Goal: Check status: Check status

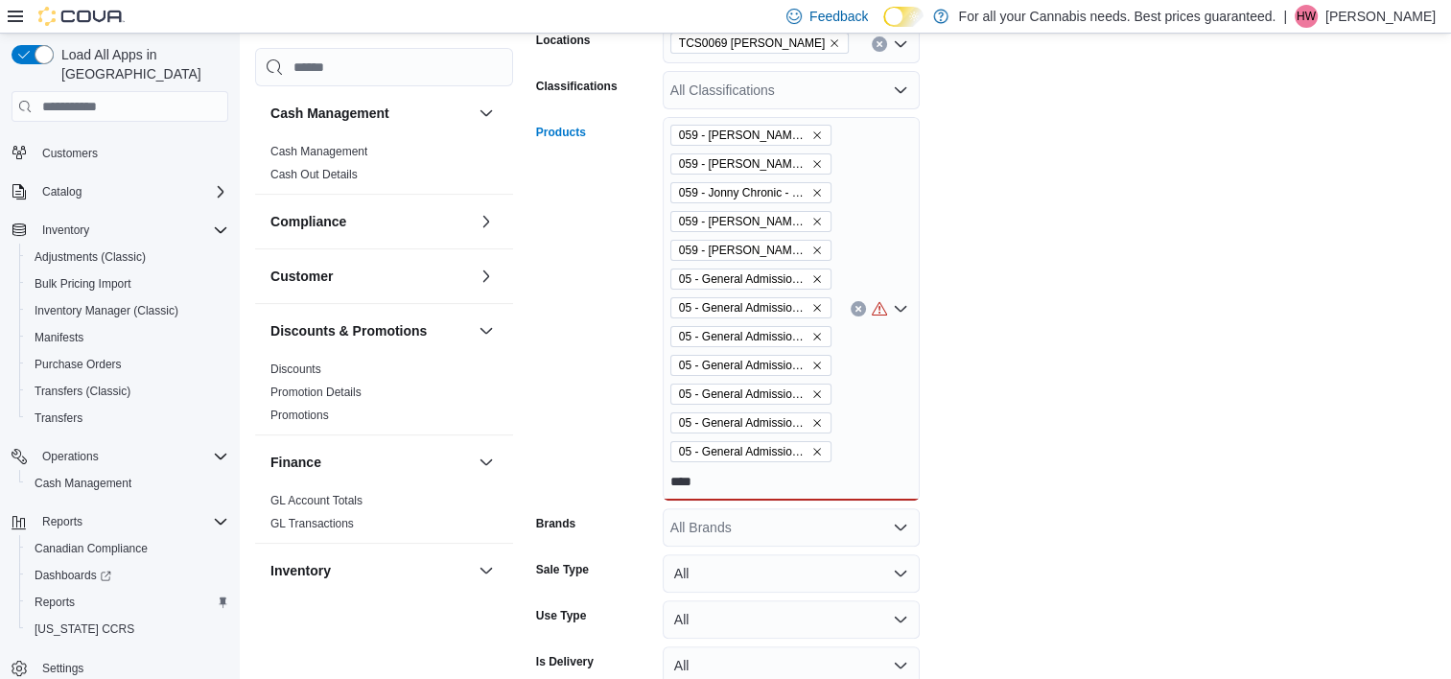
scroll to position [251, 0]
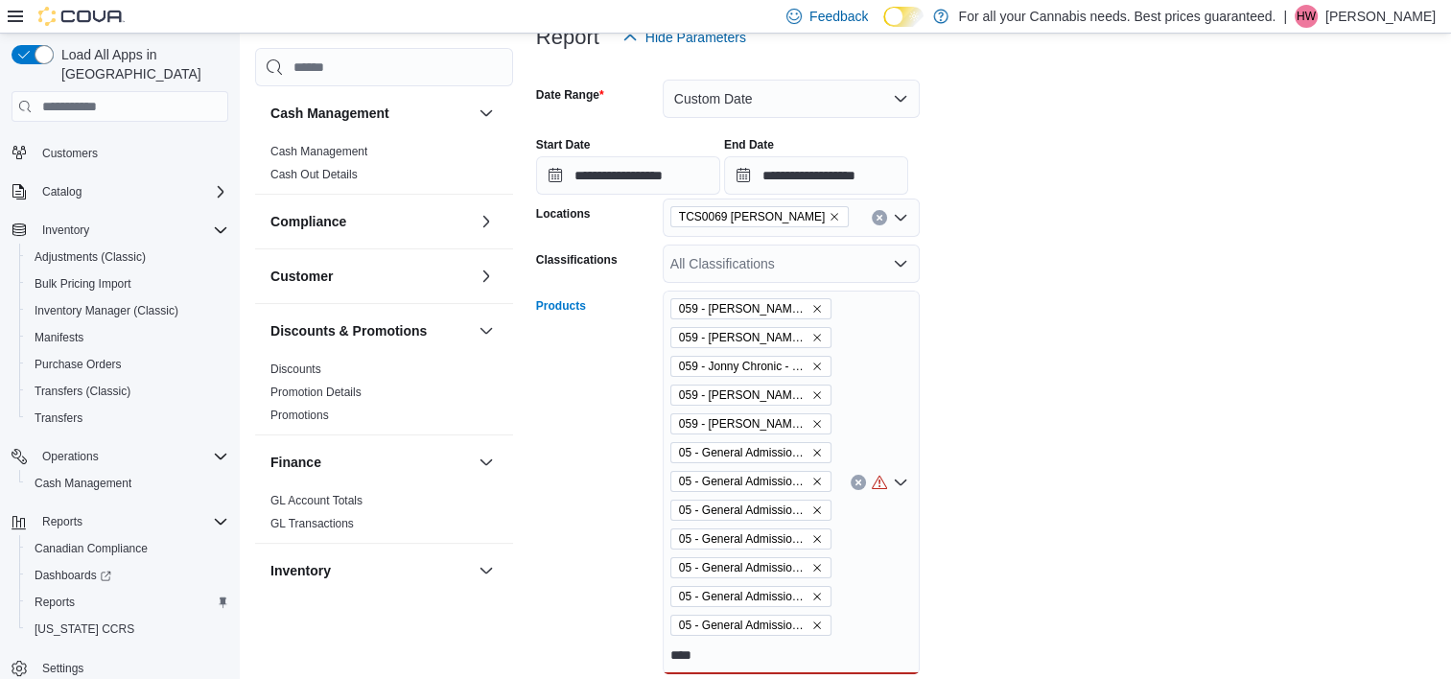
click at [858, 482] on icon "Clear input" at bounding box center [857, 482] width 5 height 5
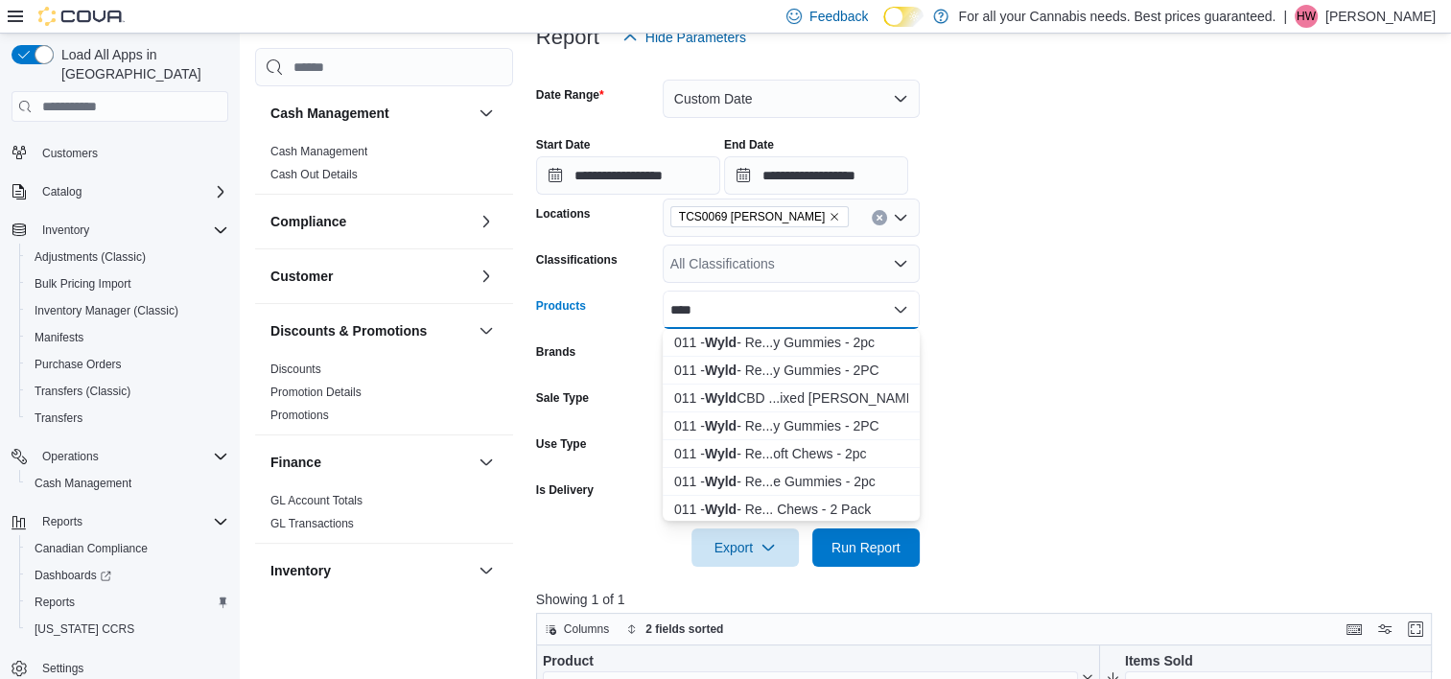
click at [1180, 322] on form "**********" at bounding box center [988, 312] width 905 height 510
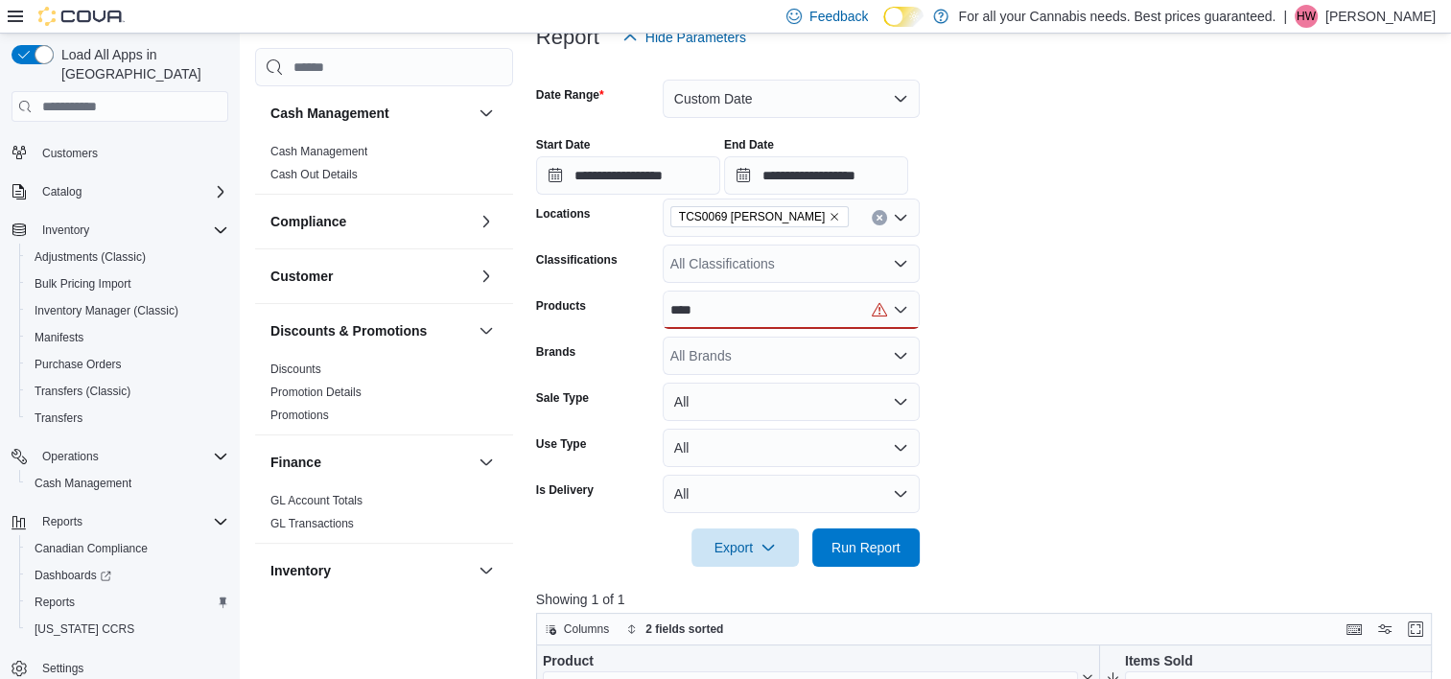
click at [780, 303] on div "****" at bounding box center [791, 310] width 257 height 38
type input "*"
click at [1136, 299] on form "**********" at bounding box center [988, 312] width 905 height 510
click at [817, 98] on button "Custom Date" at bounding box center [791, 99] width 257 height 38
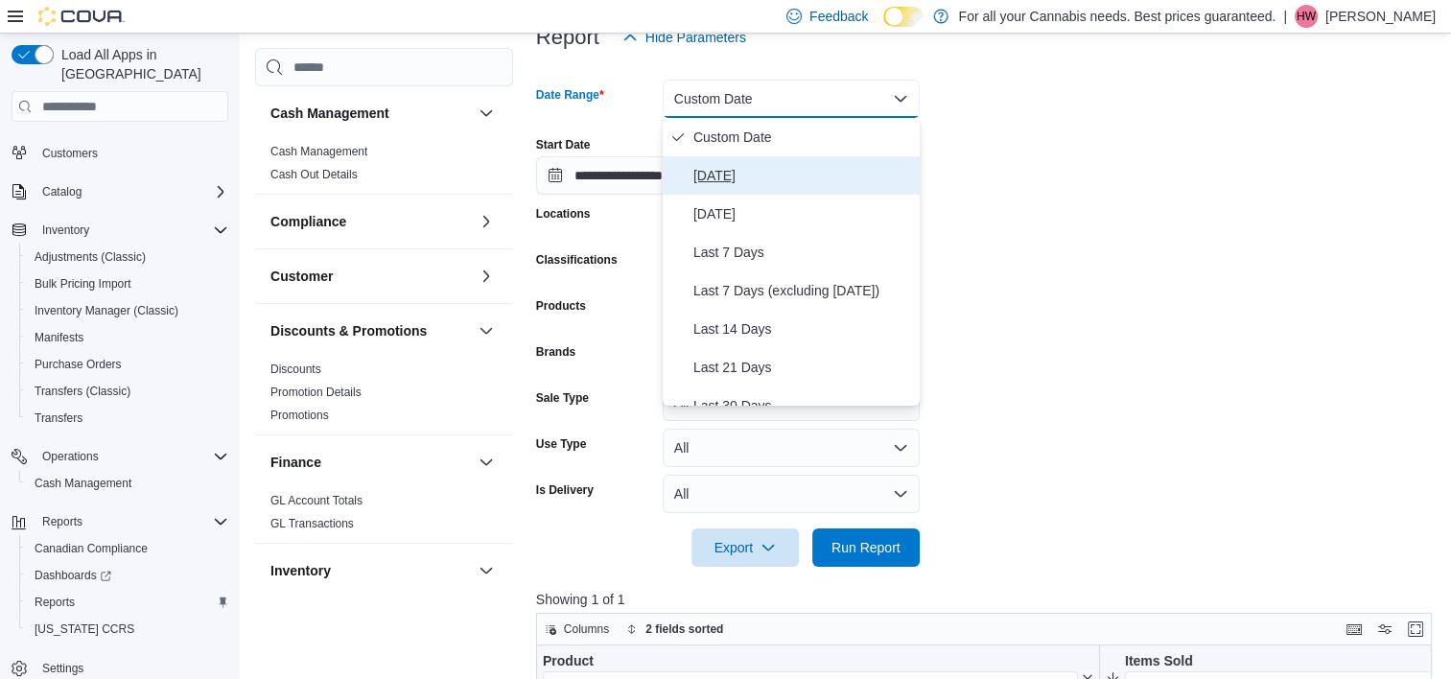
click at [733, 168] on span "[DATE]" at bounding box center [802, 175] width 219 height 23
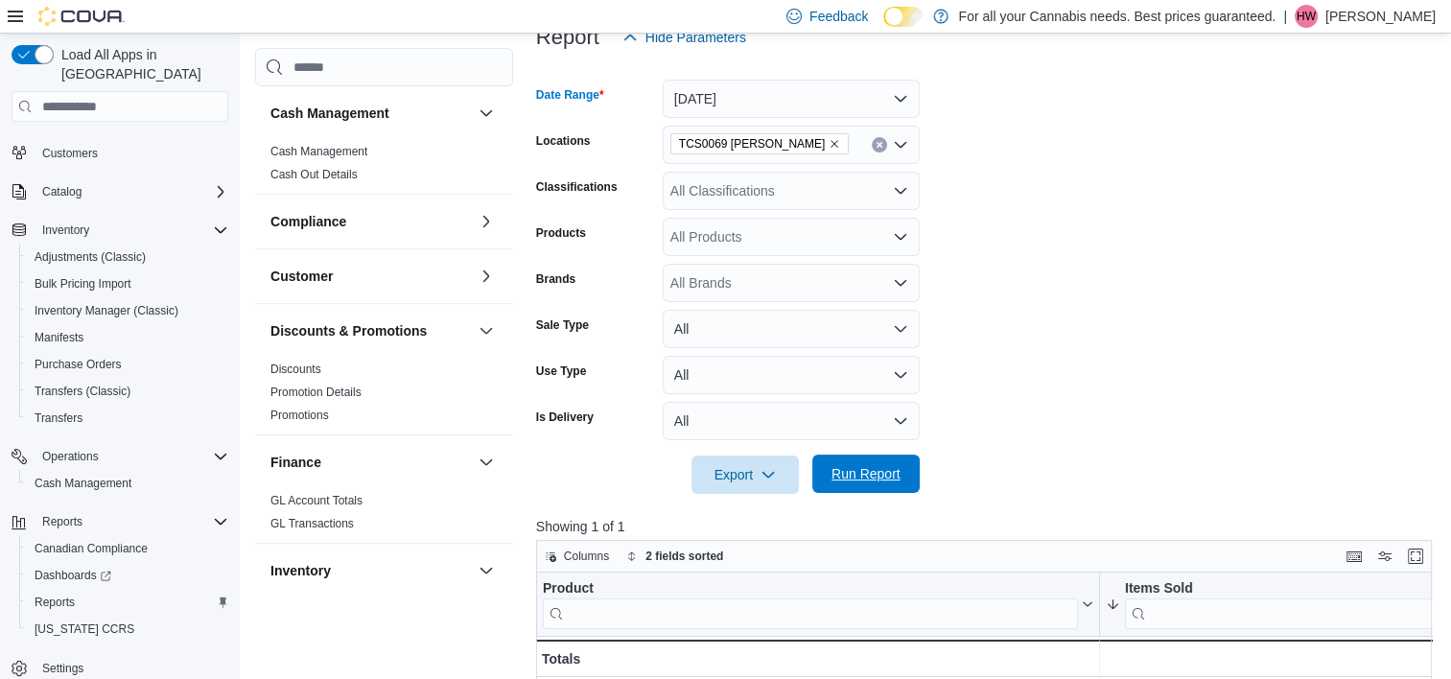
click at [882, 476] on span "Run Report" at bounding box center [866, 473] width 69 height 19
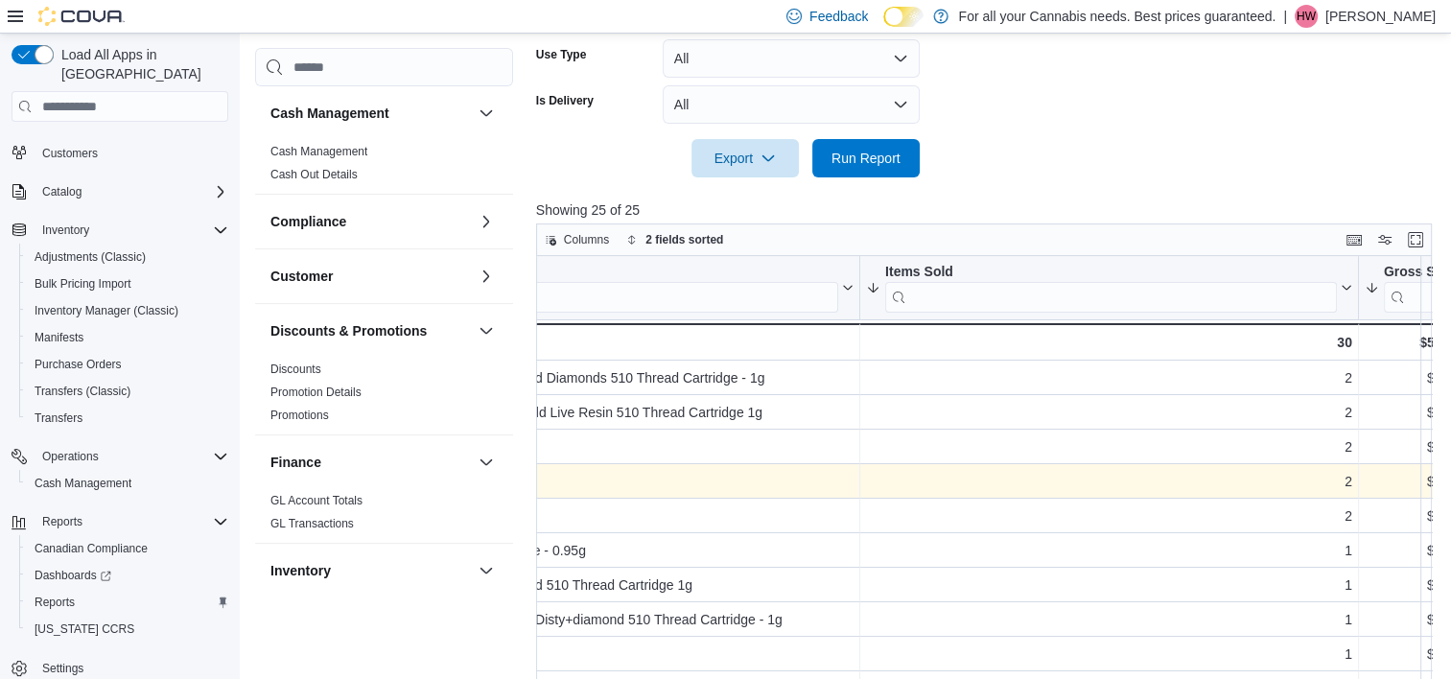
scroll to position [0, 240]
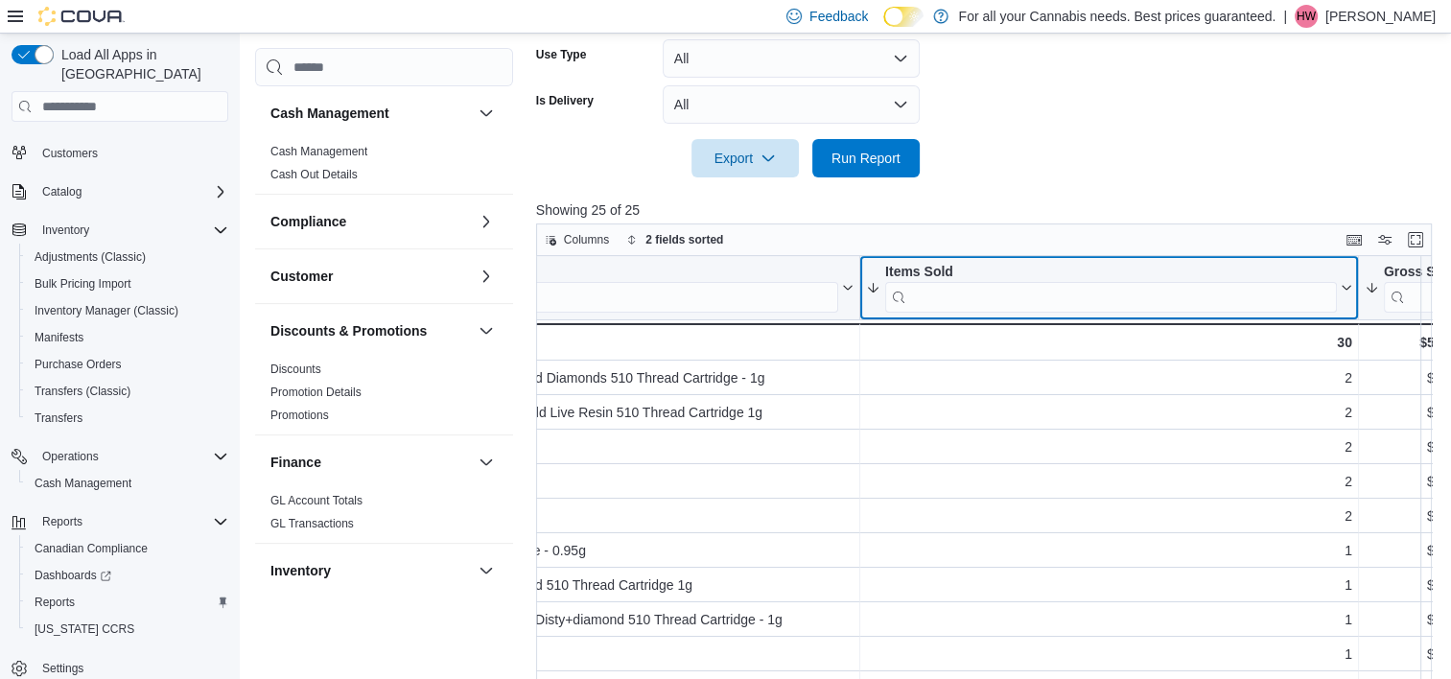
click at [1348, 278] on button "Items Sold" at bounding box center [1109, 288] width 486 height 49
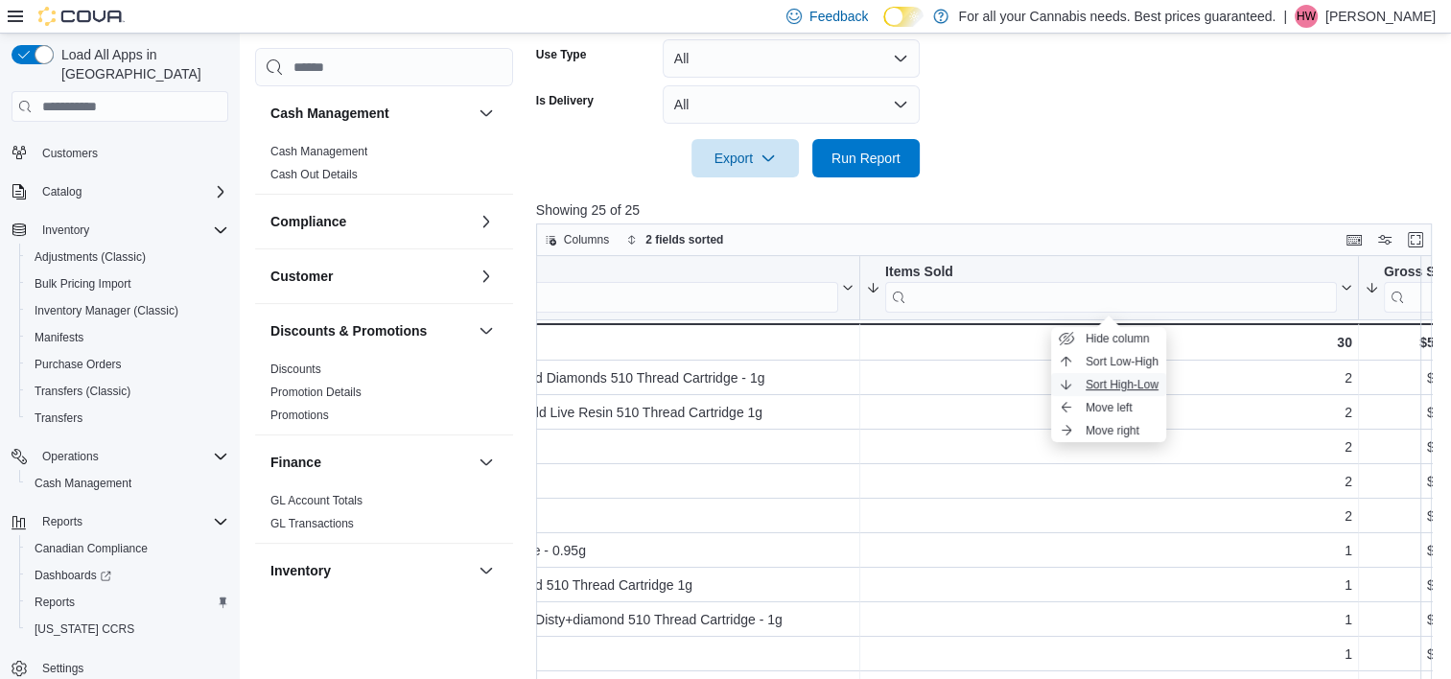
click at [1120, 379] on span "Sort High-Low" at bounding box center [1122, 384] width 73 height 15
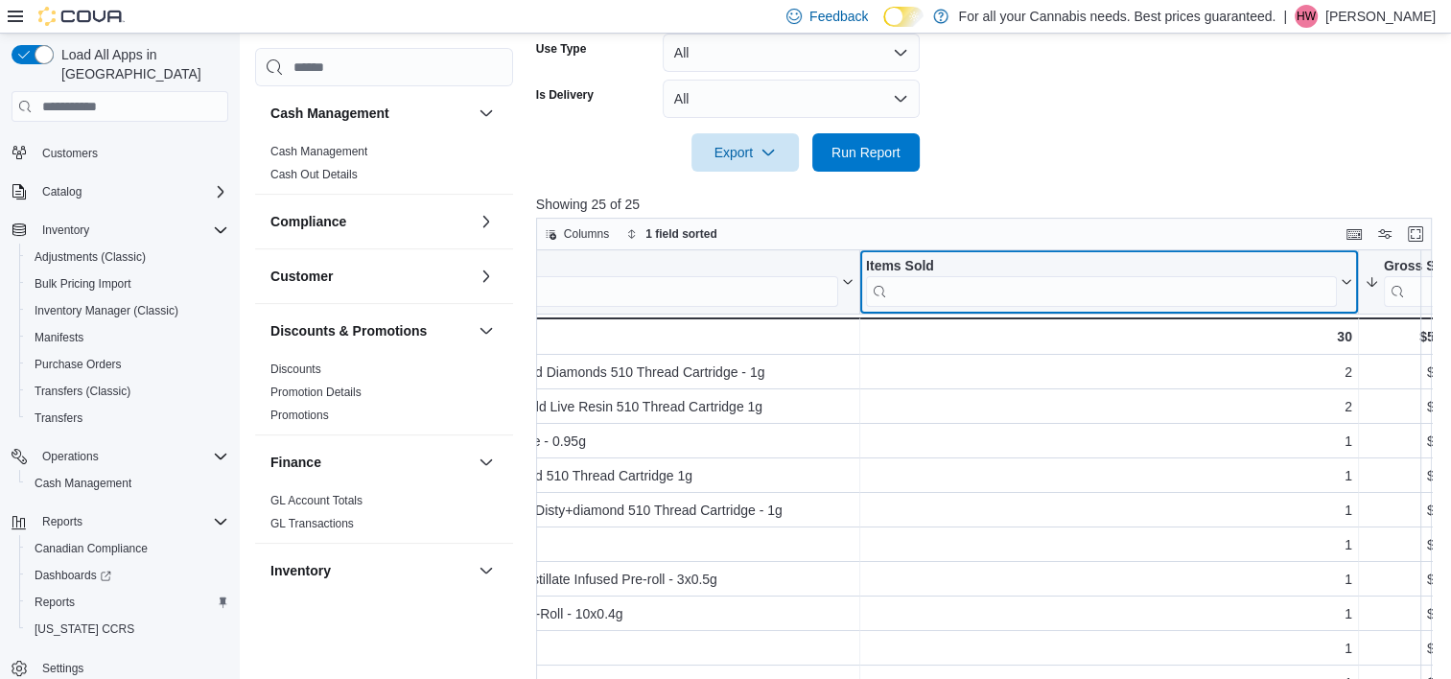
scroll to position [572, 0]
click at [1344, 287] on icon at bounding box center [1344, 284] width 15 height 12
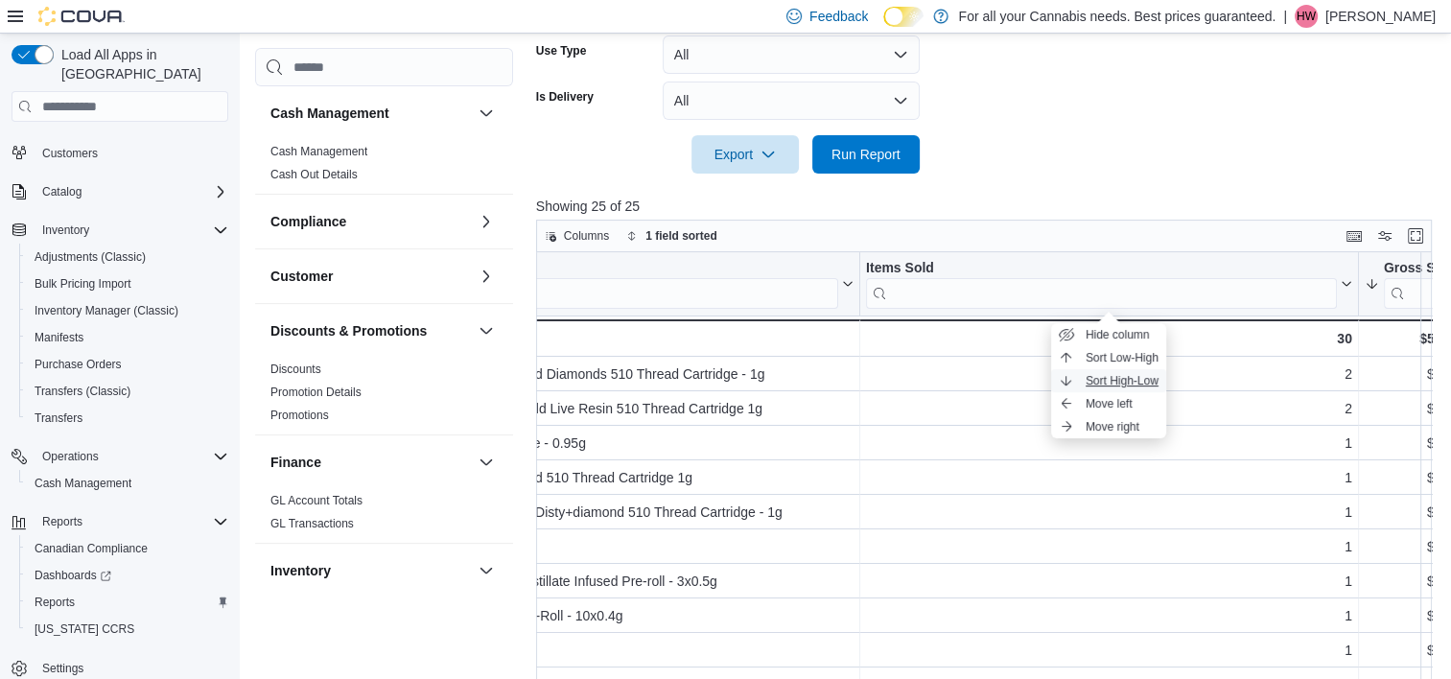
click at [1154, 377] on span "Sort High-Low" at bounding box center [1122, 380] width 73 height 15
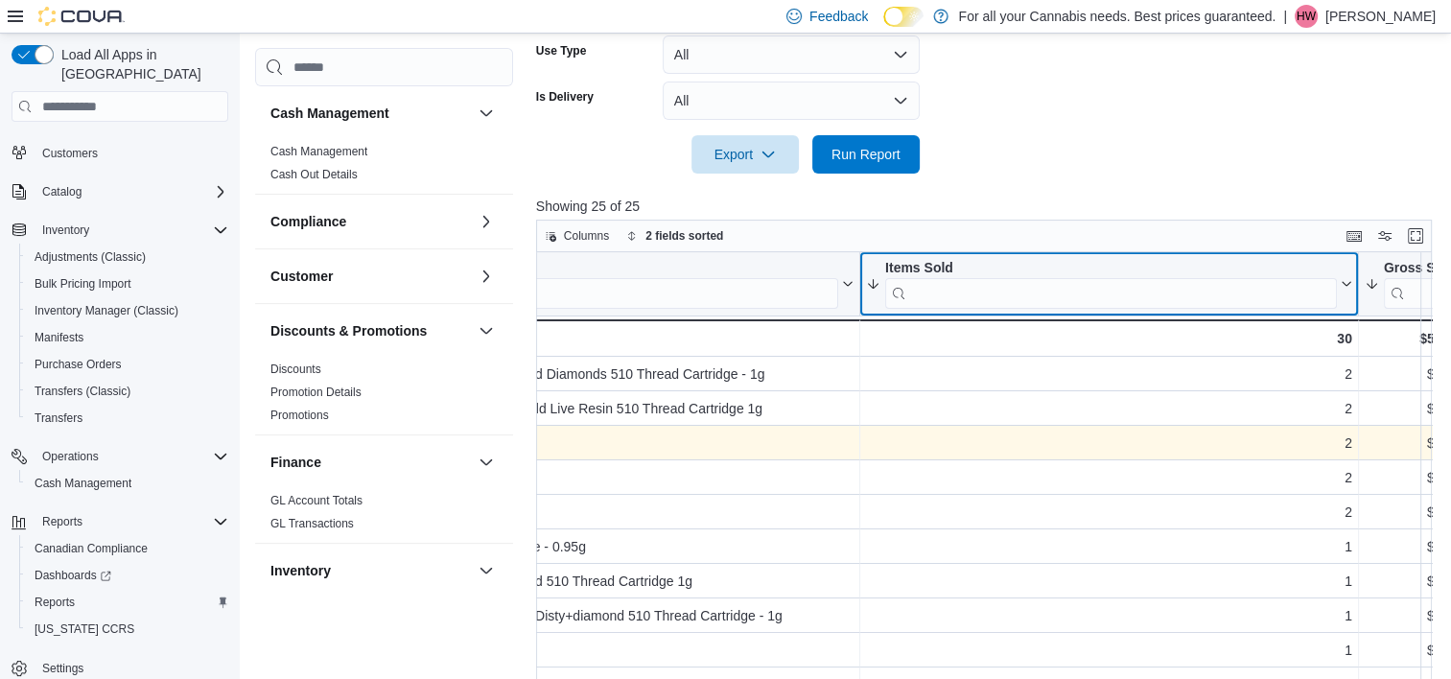
scroll to position [0, 0]
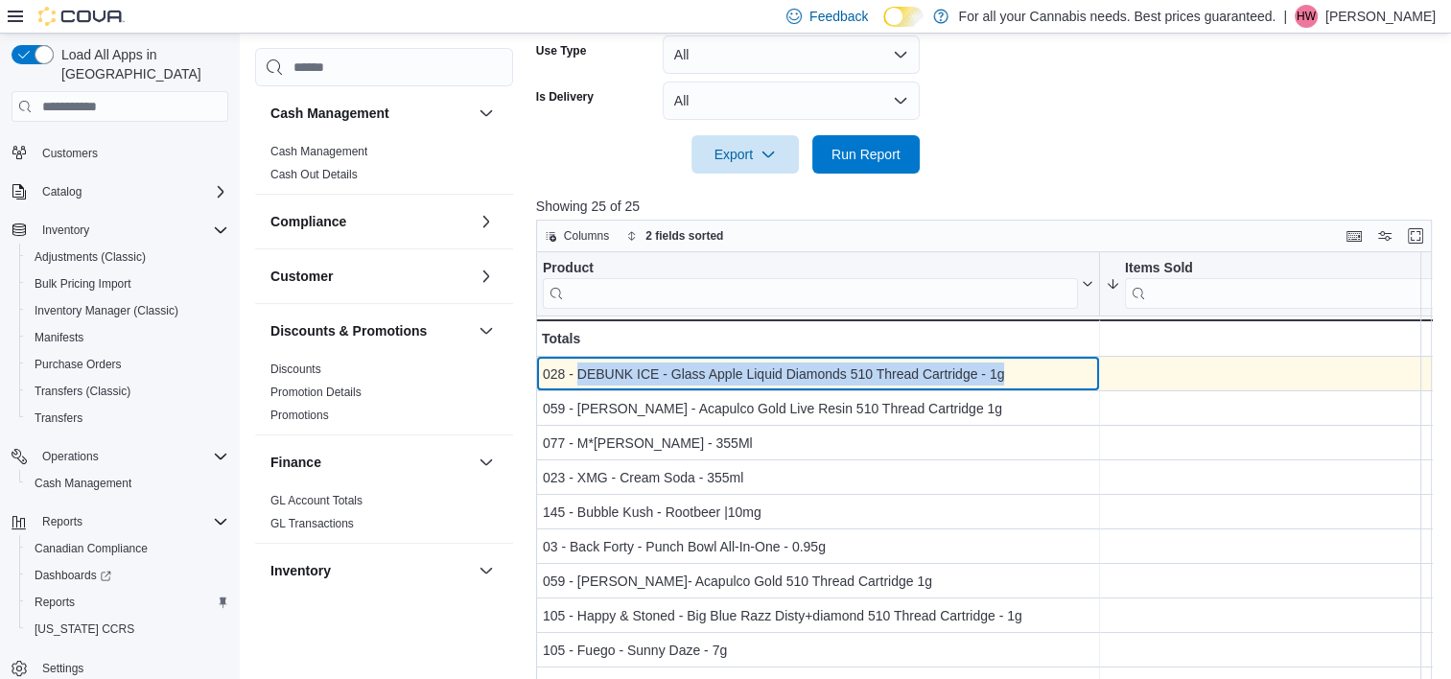
drag, startPoint x: 576, startPoint y: 372, endPoint x: 1013, endPoint y: 373, distance: 436.4
click at [1013, 373] on div "028 - DEBUNK ICE - Glass Apple Liquid Diamonds 510 Thread Cartridge - 1g" at bounding box center [818, 374] width 551 height 23
drag, startPoint x: 1013, startPoint y: 373, endPoint x: 978, endPoint y: 369, distance: 34.7
copy div "DEBUNK ICE - Glass Apple Liquid Diamonds 510 Thread Cartridge - 1g"
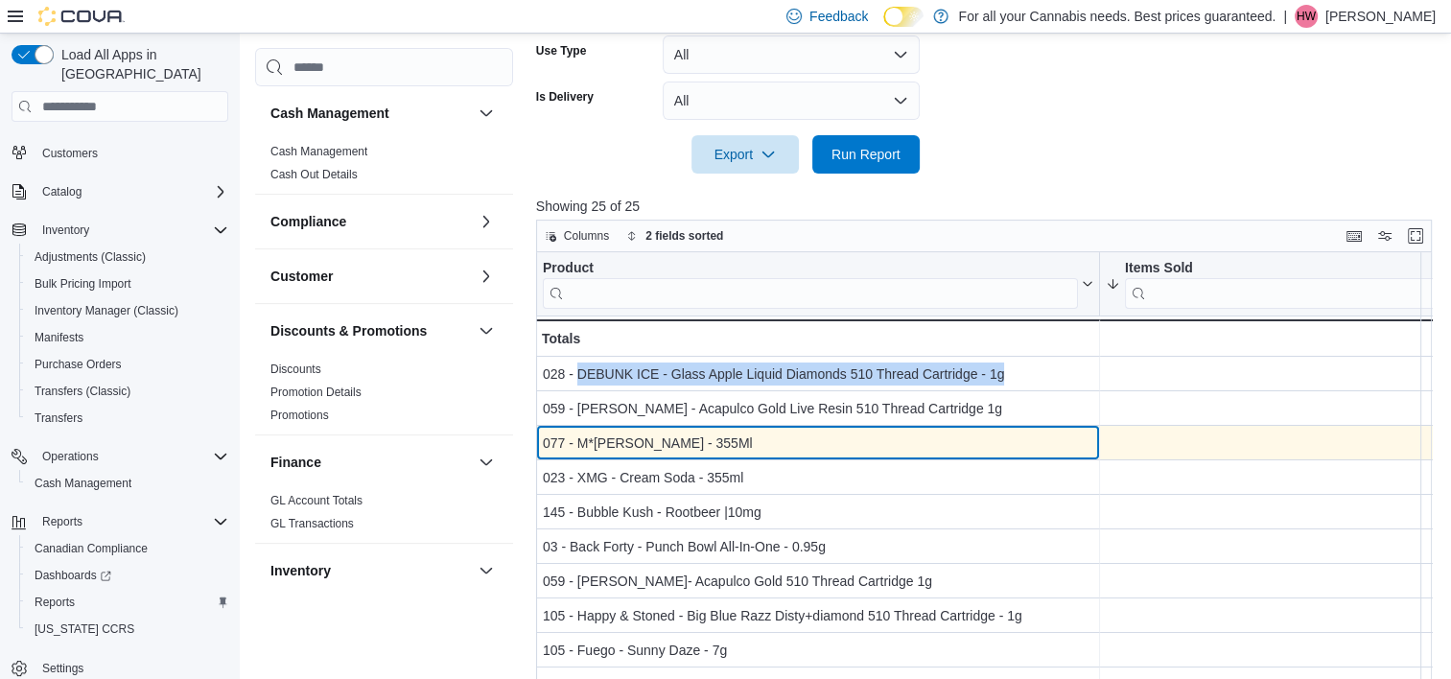
drag, startPoint x: 575, startPoint y: 439, endPoint x: 752, endPoint y: 439, distance: 176.5
click at [752, 439] on div "077 - M*[PERSON_NAME] - 355Ml" at bounding box center [818, 444] width 551 height 23
drag, startPoint x: 752, startPoint y: 439, endPoint x: 720, endPoint y: 445, distance: 32.2
copy div "M*[PERSON_NAME]"
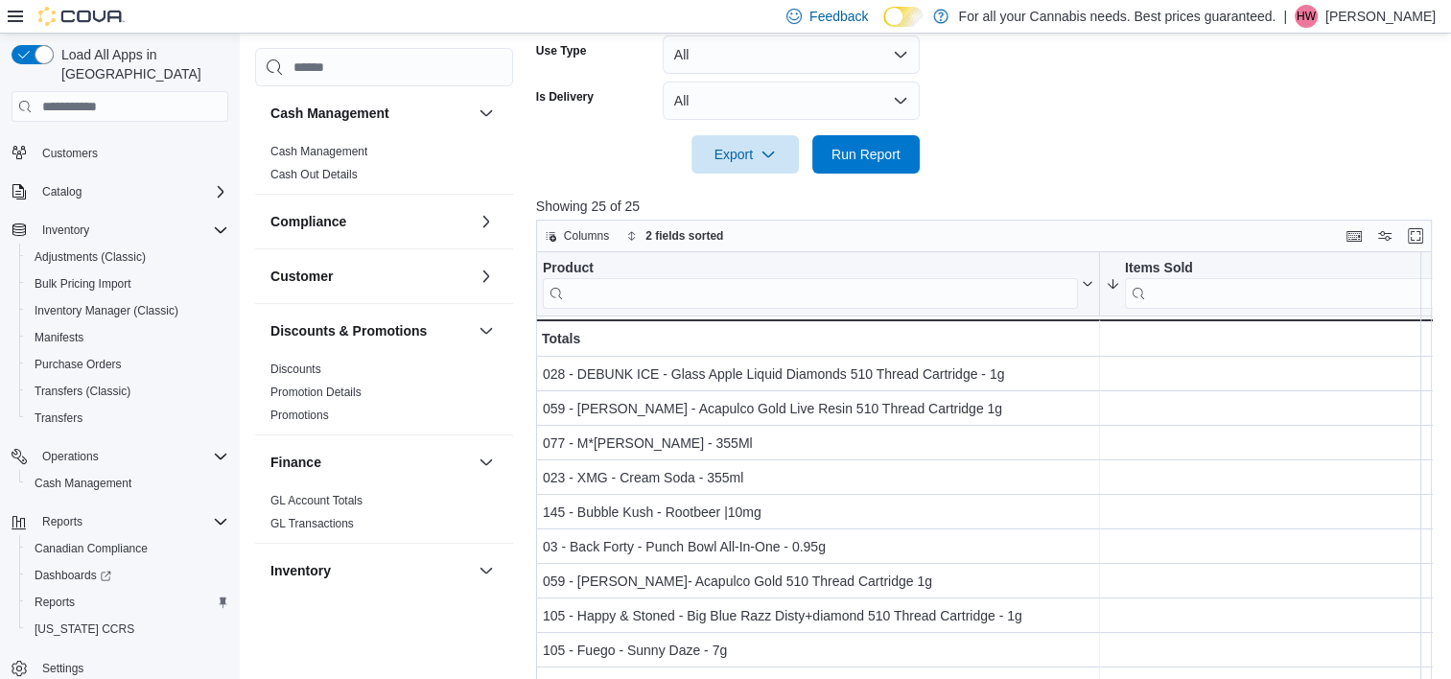
click at [1144, 208] on p "Showing 25 of 25" at bounding box center [988, 206] width 905 height 19
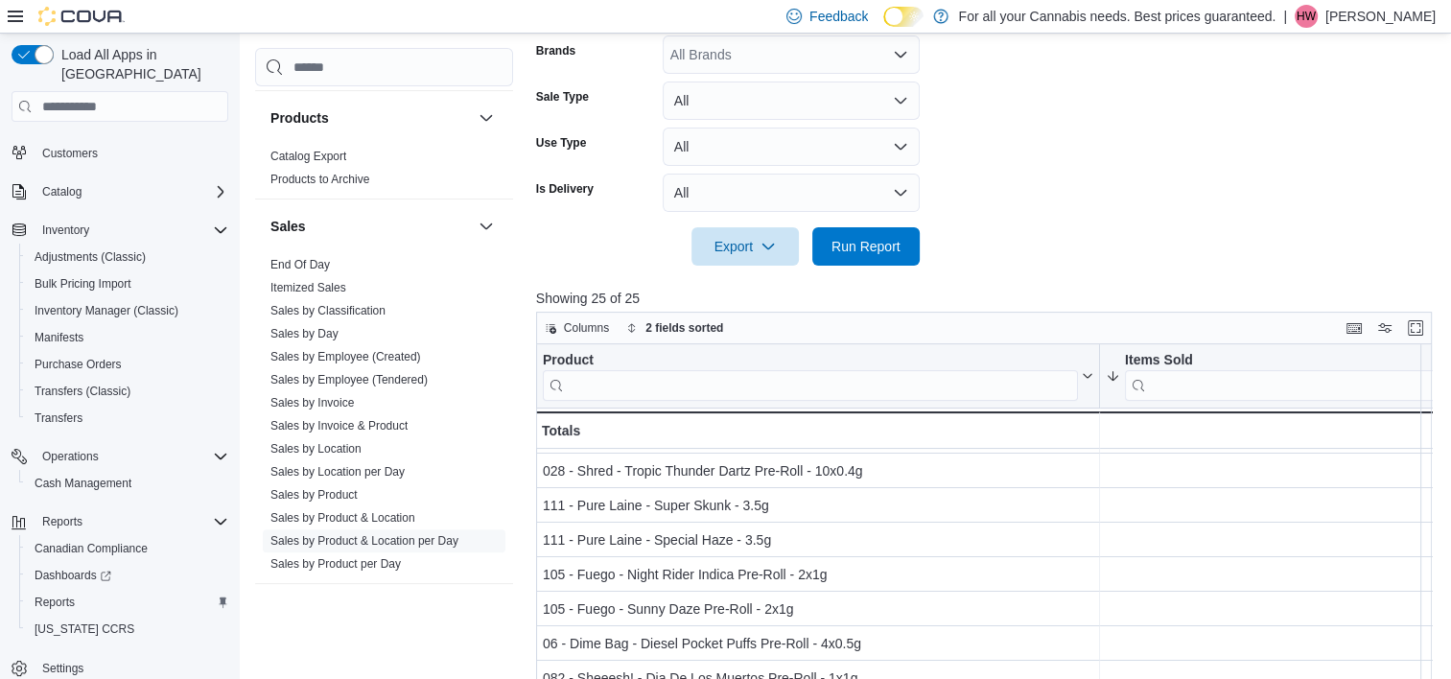
scroll to position [1160, 0]
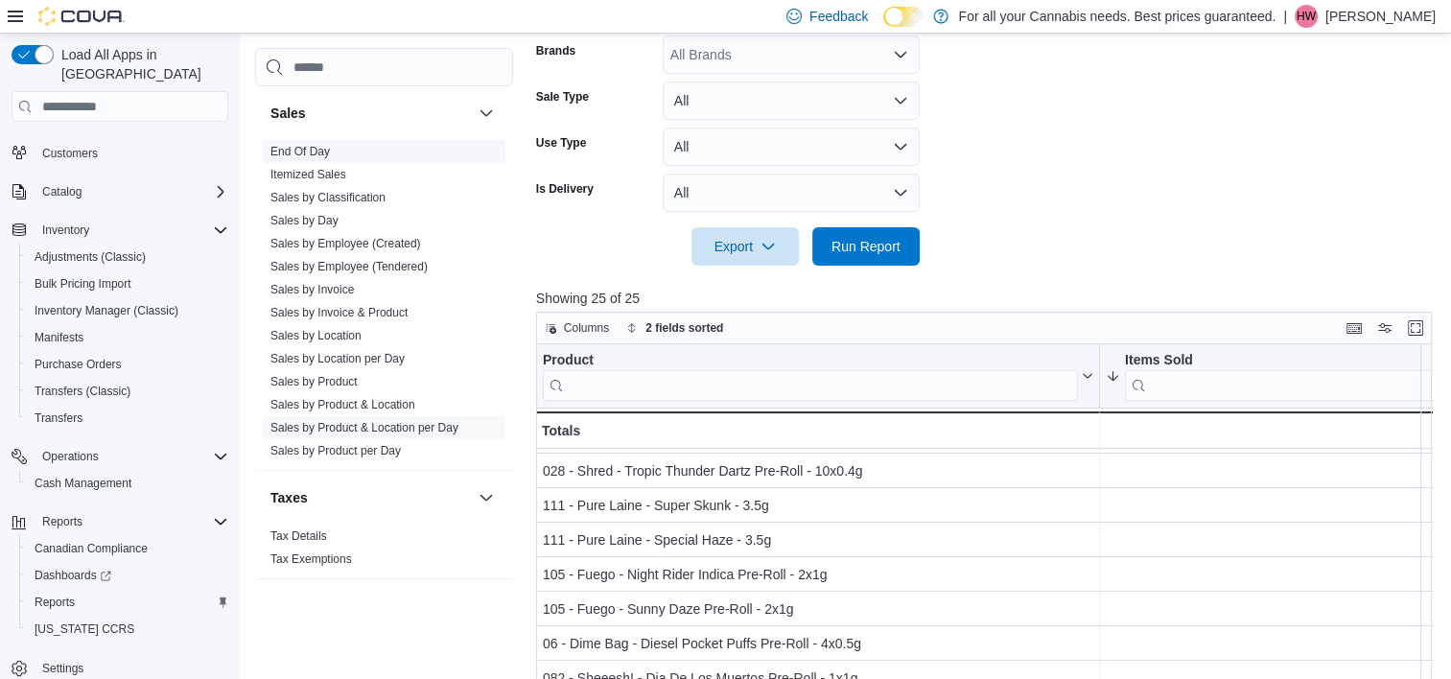
click at [313, 140] on span "End Of Day" at bounding box center [384, 151] width 243 height 23
click at [301, 153] on link "End Of Day" at bounding box center [299, 151] width 59 height 13
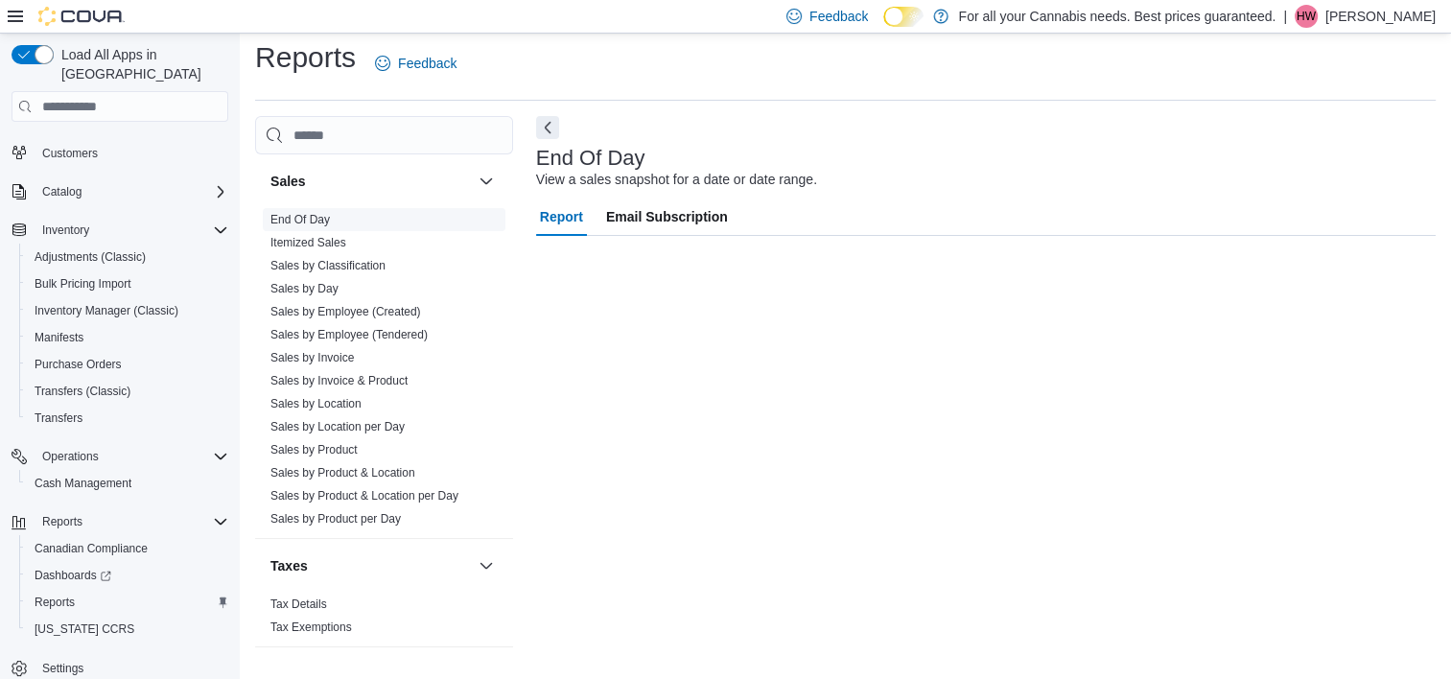
scroll to position [11, 0]
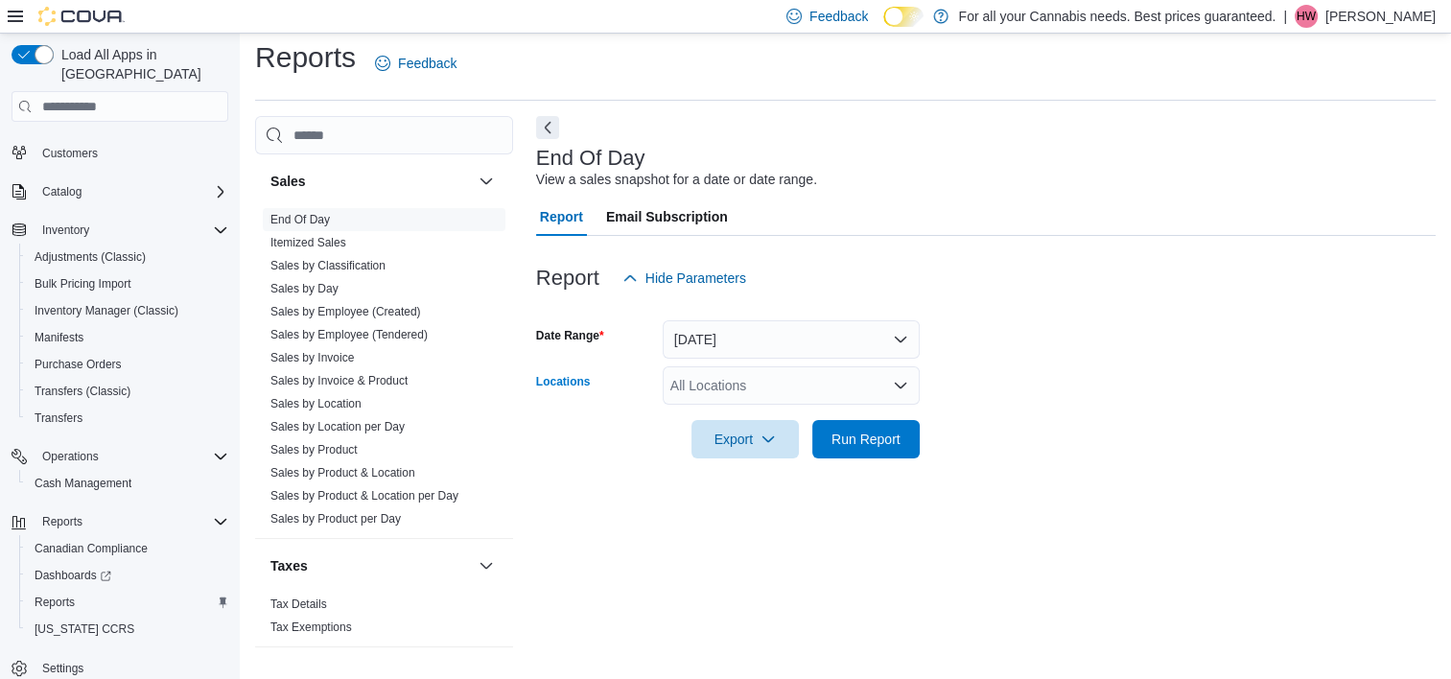
click at [783, 399] on div "All Locations" at bounding box center [791, 385] width 257 height 38
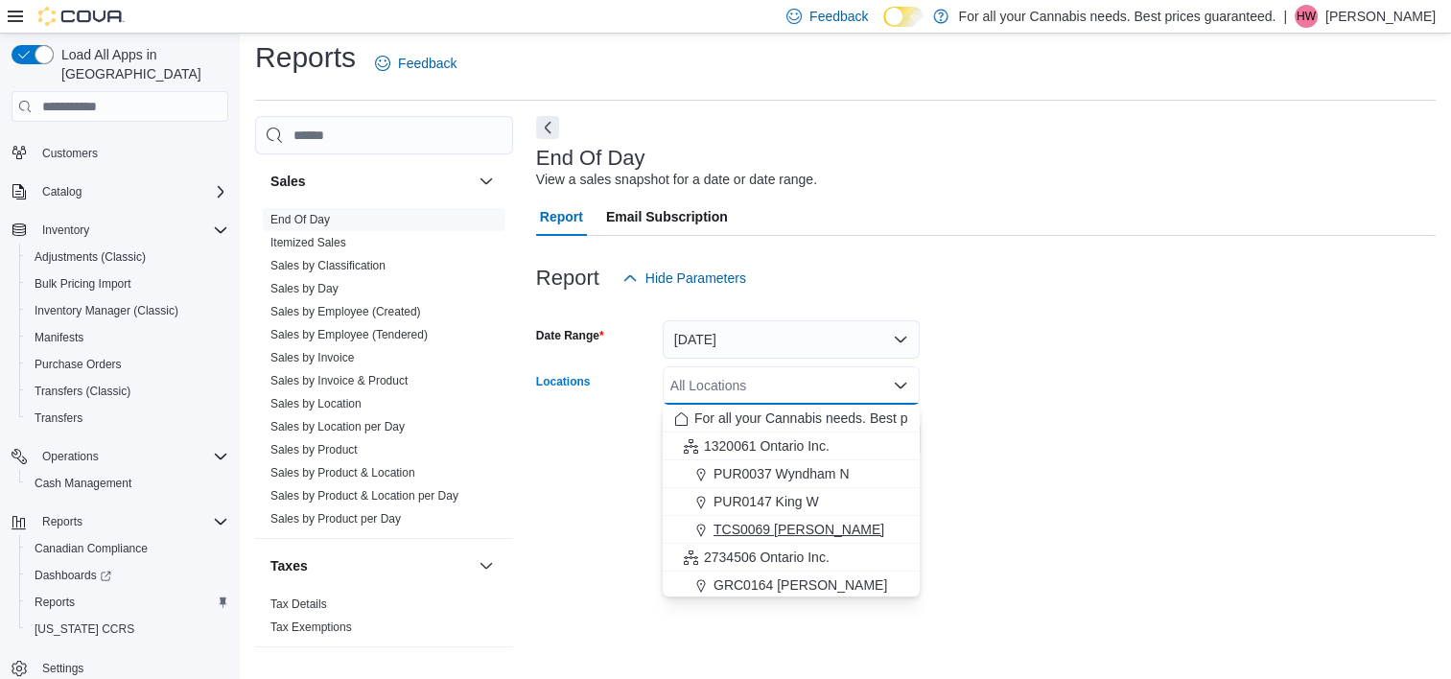
click at [746, 533] on span "TCS0069 [PERSON_NAME]" at bounding box center [799, 529] width 171 height 19
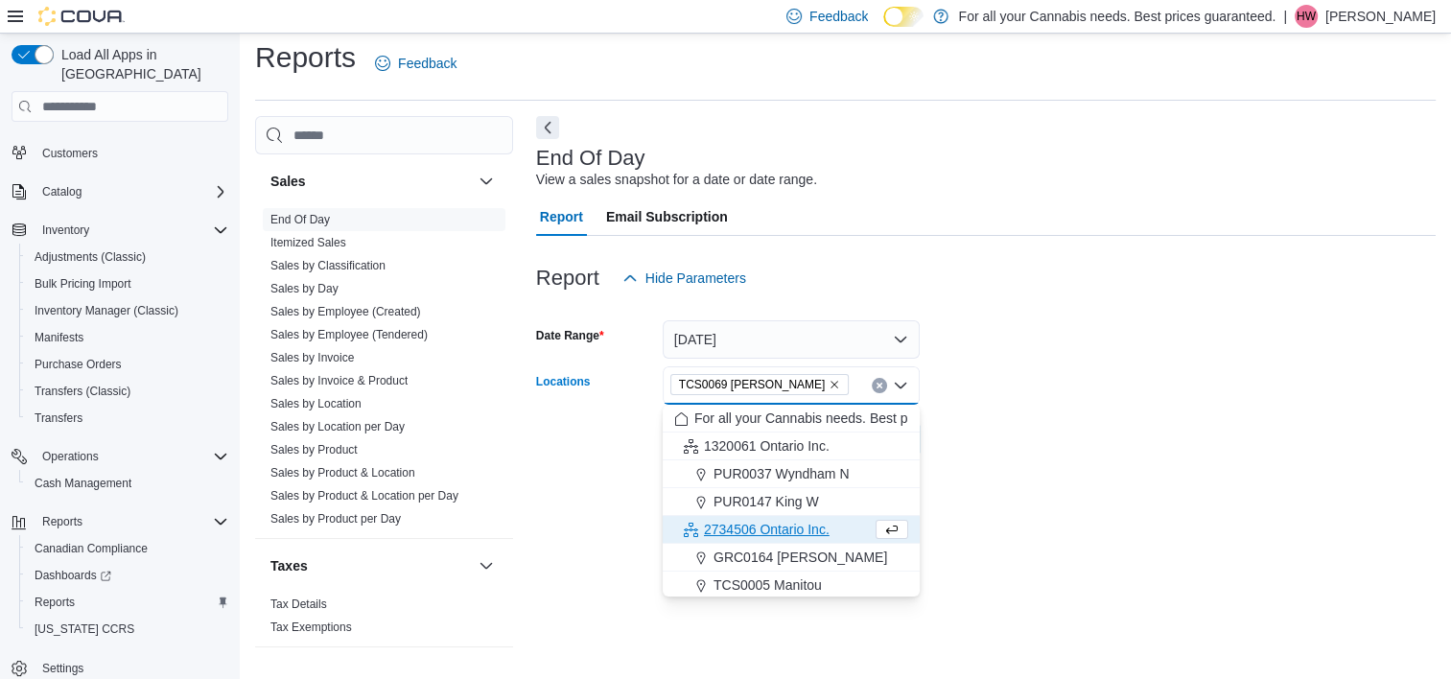
click at [1187, 326] on form "Date Range [DATE] Locations TCS0069 [GEOGRAPHIC_DATA] Combo box. Selected. TCS0…" at bounding box center [986, 377] width 900 height 161
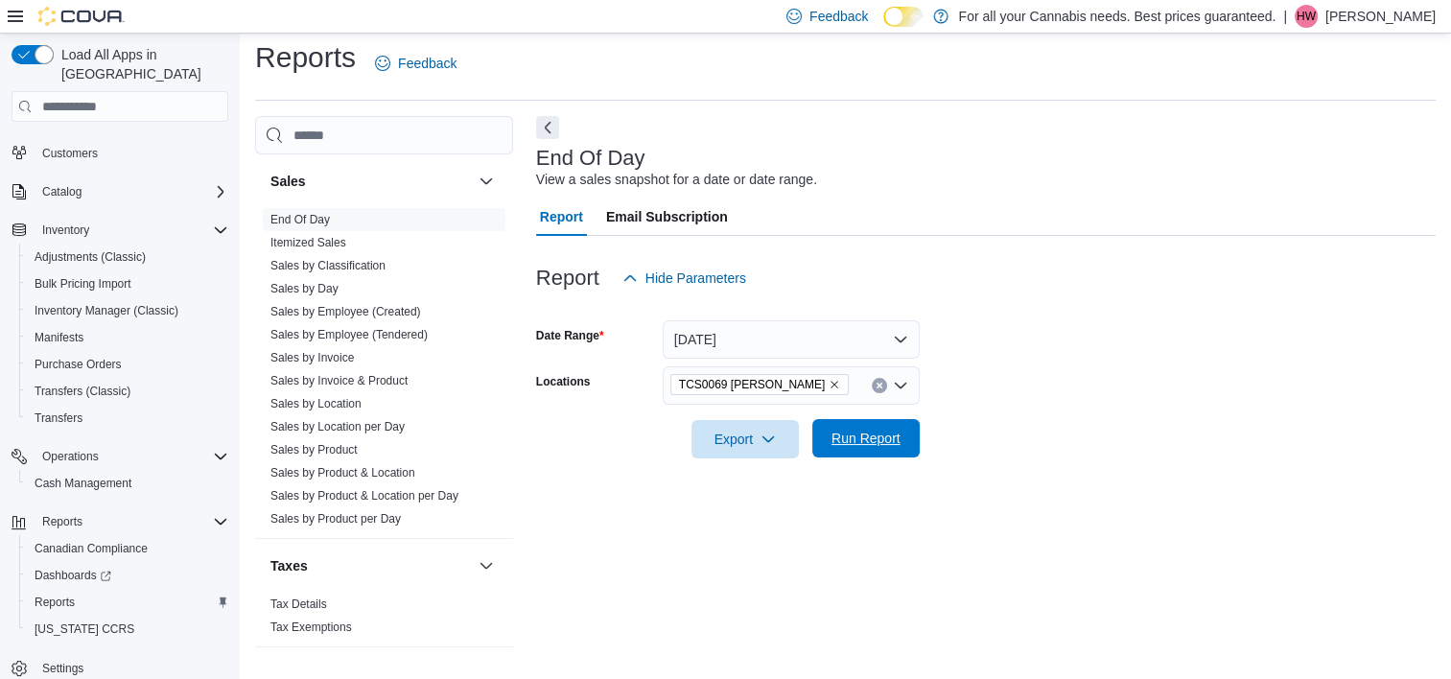
click at [856, 443] on span "Run Report" at bounding box center [866, 438] width 69 height 19
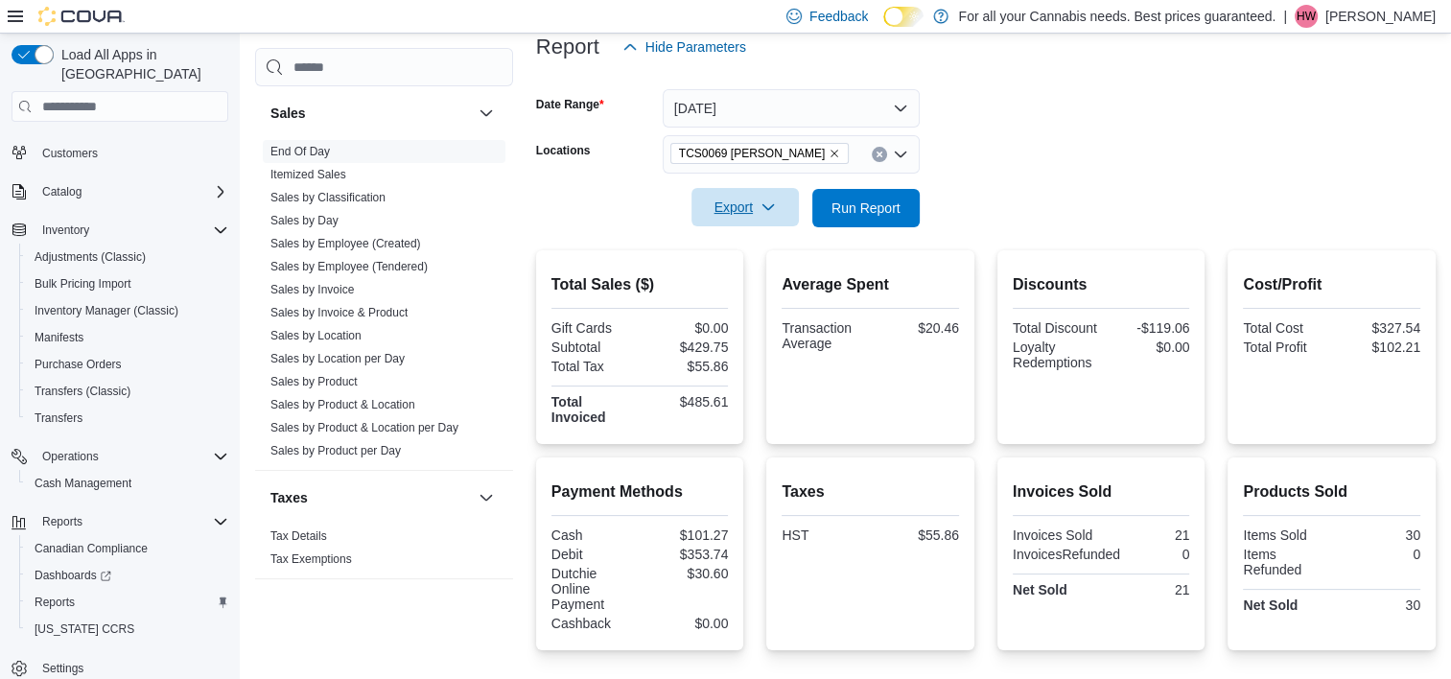
scroll to position [242, 0]
click at [728, 107] on button "[DATE]" at bounding box center [791, 108] width 257 height 38
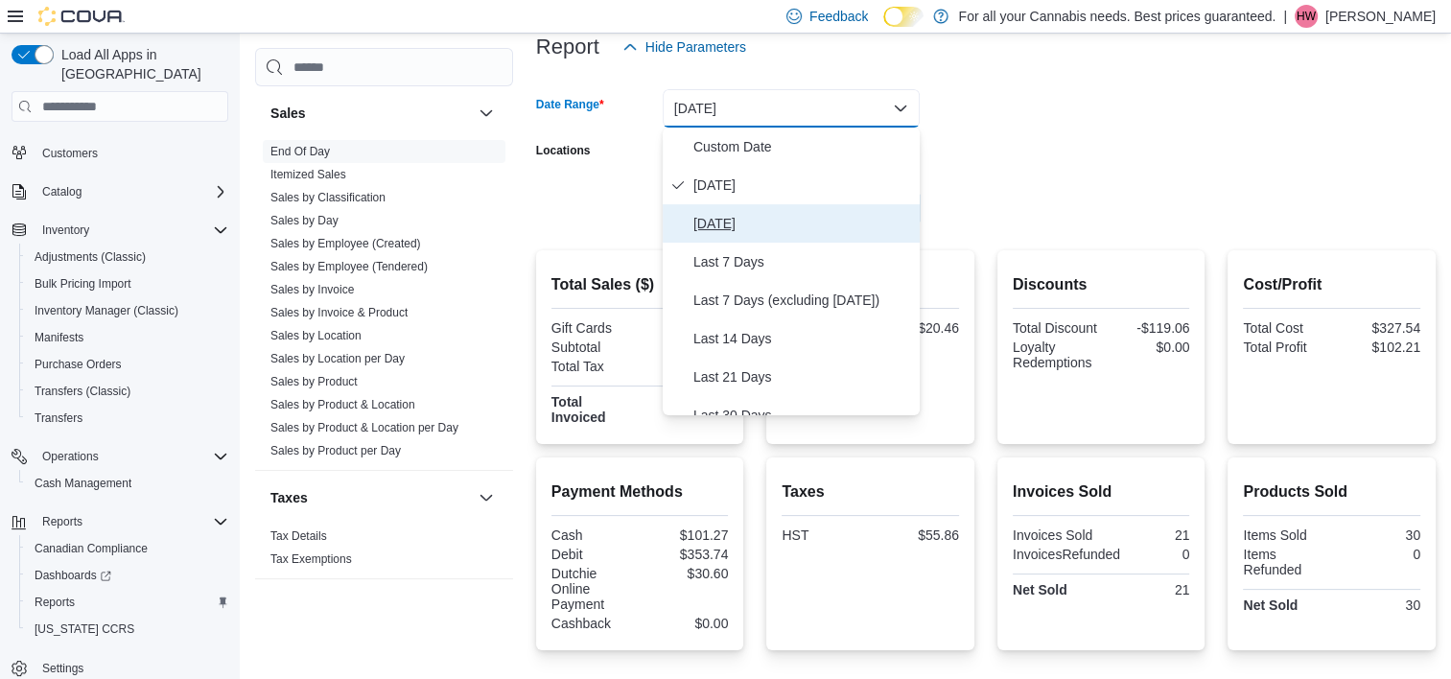
click at [707, 235] on button "[DATE]" at bounding box center [791, 223] width 257 height 38
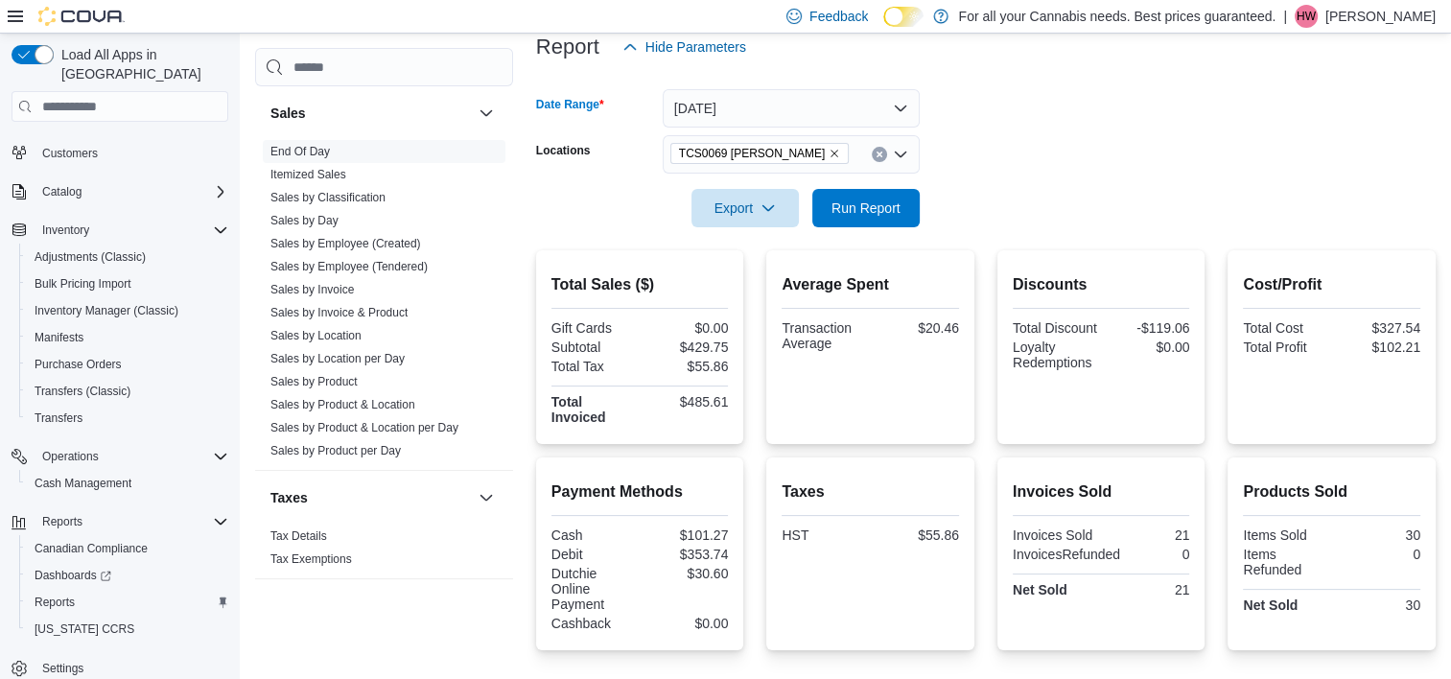
drag, startPoint x: 1139, startPoint y: 180, endPoint x: 995, endPoint y: 175, distance: 144.9
click at [1130, 180] on div at bounding box center [986, 181] width 900 height 15
click at [832, 215] on span "Run Report" at bounding box center [866, 207] width 69 height 19
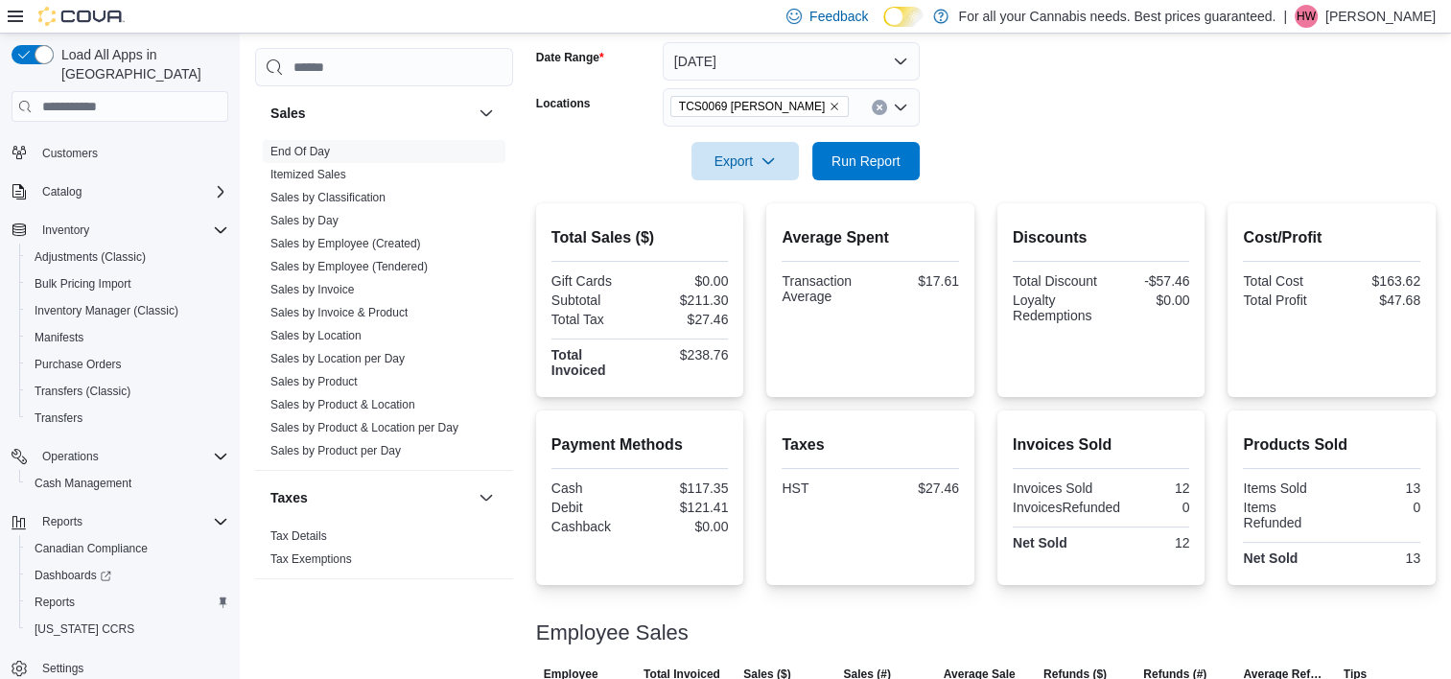
scroll to position [355, 0]
